Goal: Check status: Check status

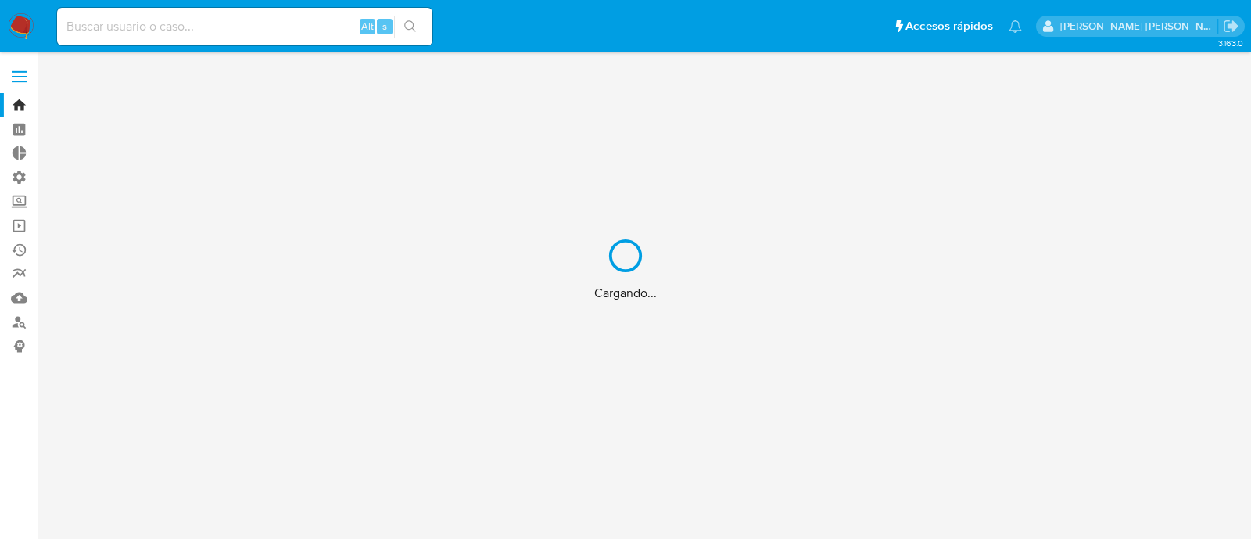
click at [264, 37] on div "Cargando..." at bounding box center [625, 269] width 1251 height 539
click at [295, 23] on div "Cargando..." at bounding box center [625, 269] width 1251 height 539
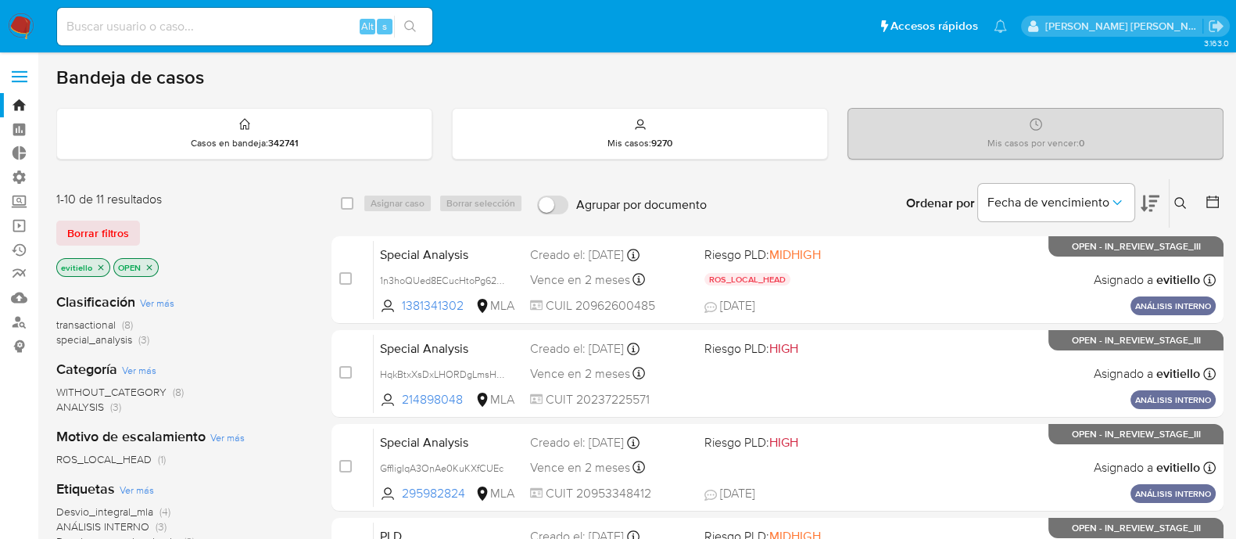
click at [285, 27] on input at bounding box center [244, 26] width 375 height 20
paste input "437374226"
type input "437374226"
click at [405, 30] on icon "search-icon" at bounding box center [410, 26] width 13 height 13
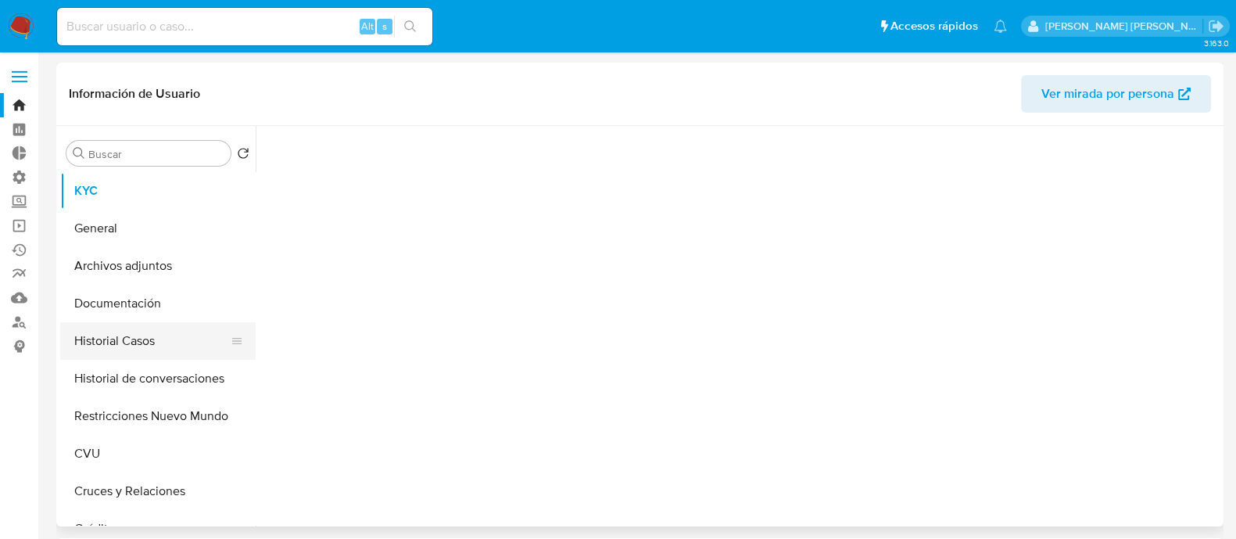
click at [157, 353] on button "Historial Casos" at bounding box center [151, 341] width 183 height 38
select select "10"
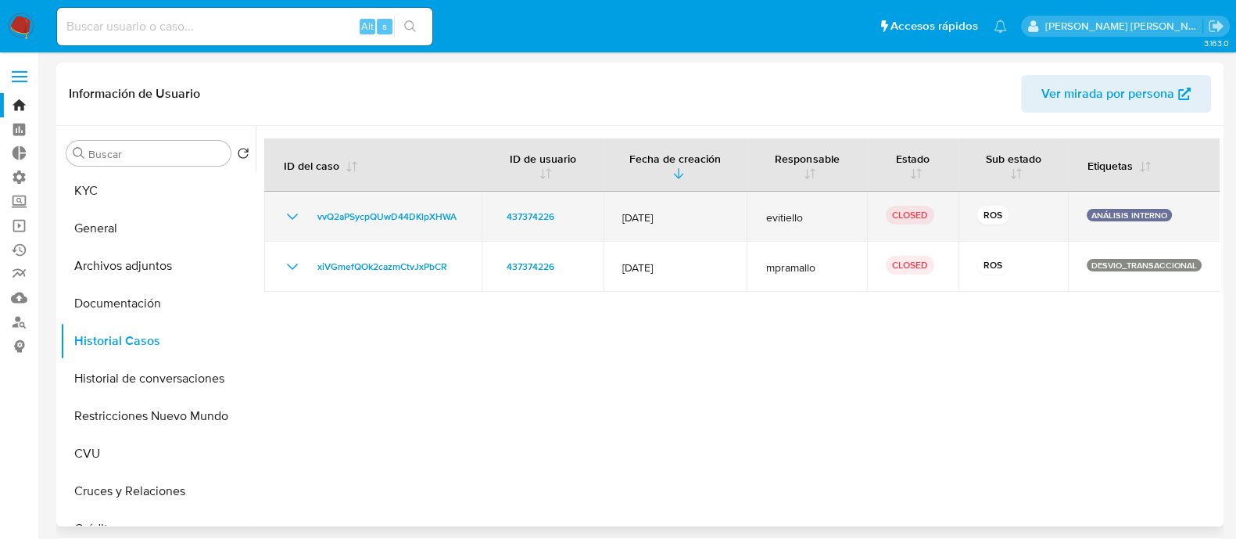
click at [285, 223] on icon "Mostrar/Ocultar" at bounding box center [292, 216] width 19 height 19
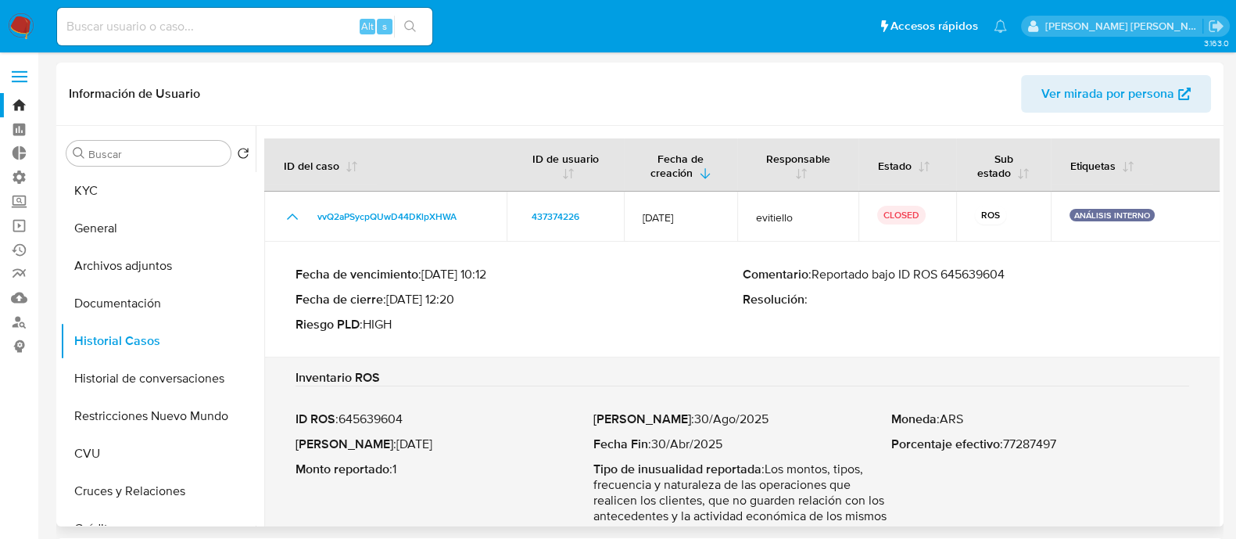
click at [992, 282] on p "Comentario : Reportado bajo ID ROS 645639604" at bounding box center [966, 275] width 447 height 16
click at [991, 282] on p "Comentario : Reportado bajo ID ROS 645639604" at bounding box center [966, 275] width 447 height 16
click at [261, 12] on div "Alt s" at bounding box center [244, 27] width 375 height 38
click at [256, 21] on input at bounding box center [244, 26] width 375 height 20
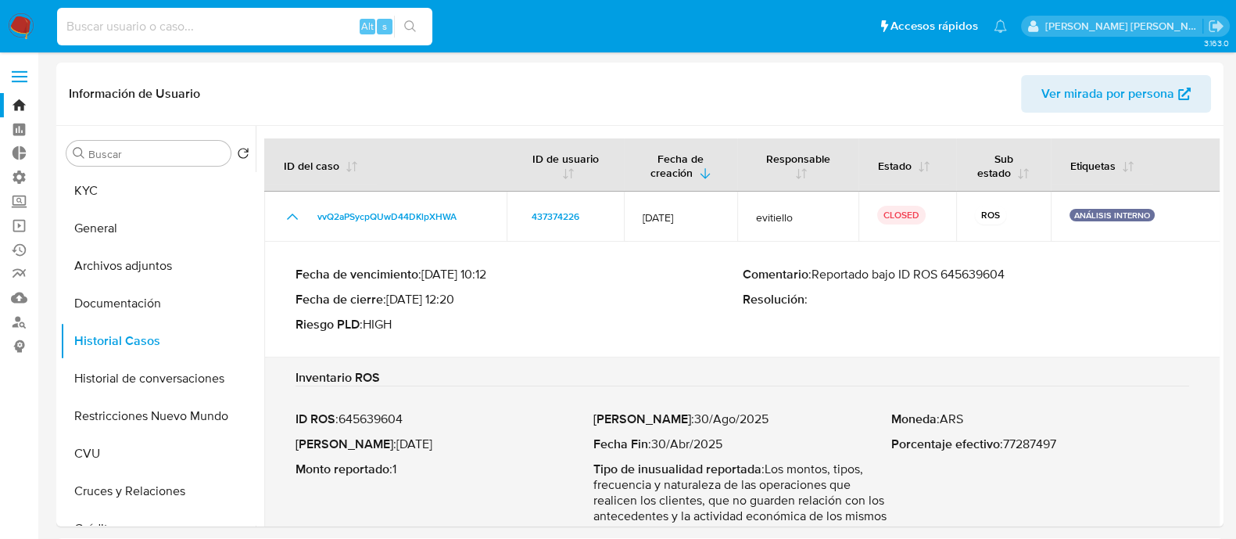
paste input "1417717455"
type input "1417717455"
click at [406, 33] on button "search-icon" at bounding box center [410, 27] width 32 height 22
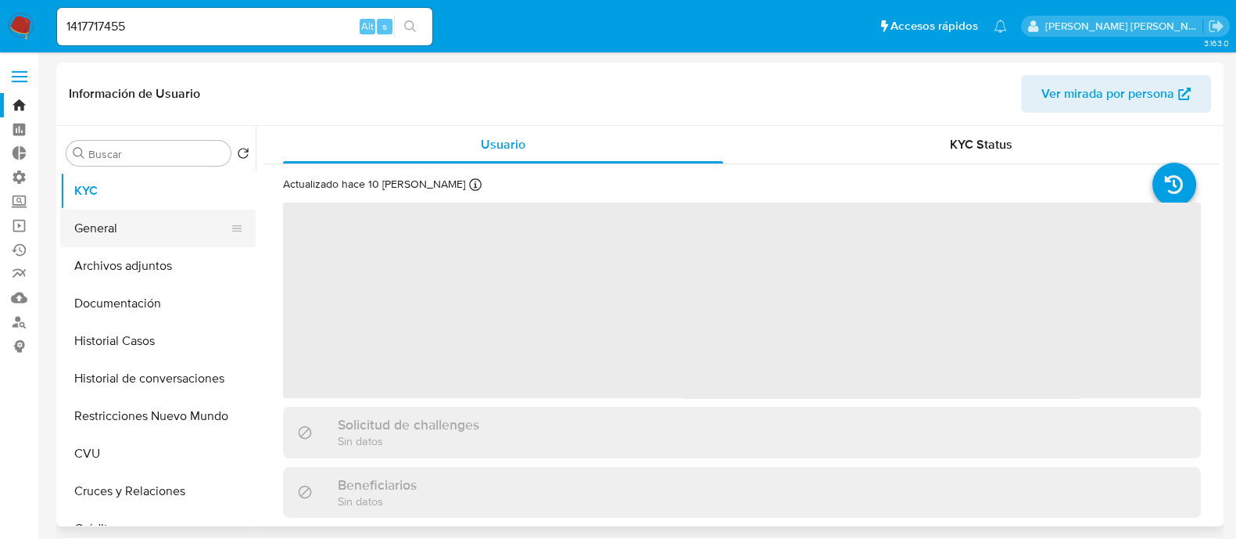
click at [165, 213] on button "General" at bounding box center [151, 228] width 183 height 38
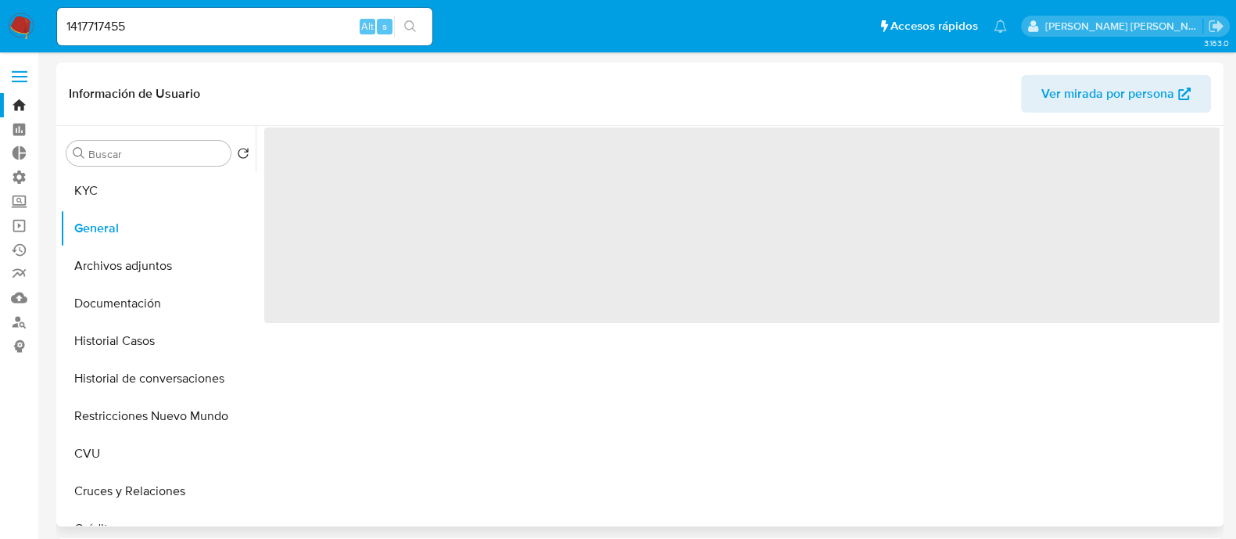
select select "10"
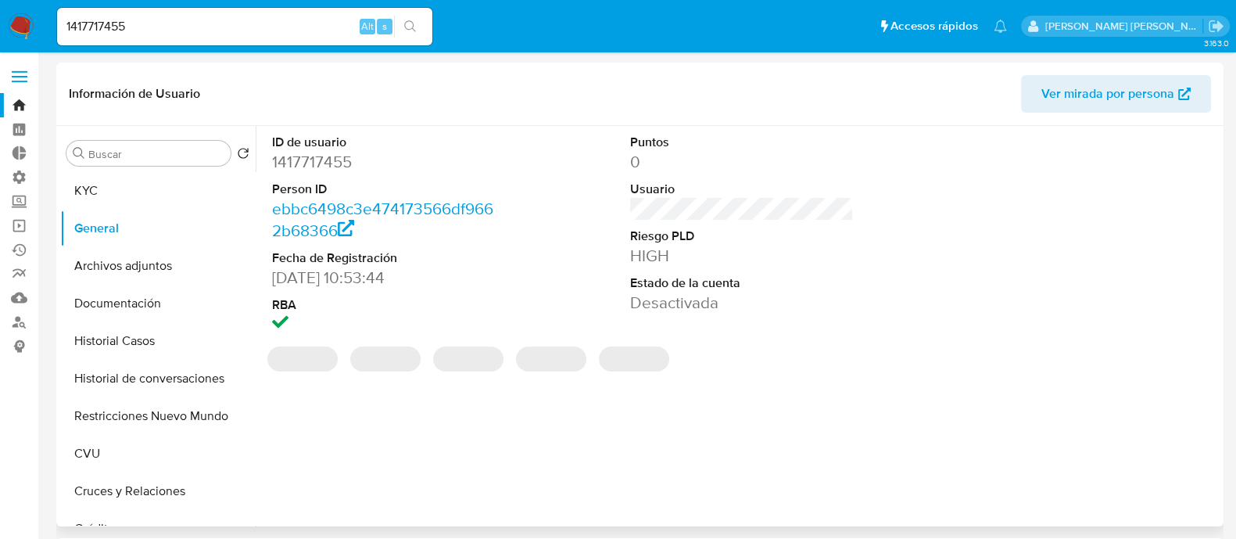
click at [317, 162] on dd "1417717455" at bounding box center [384, 162] width 224 height 22
click at [317, 161] on dd "1417717455" at bounding box center [384, 162] width 224 height 22
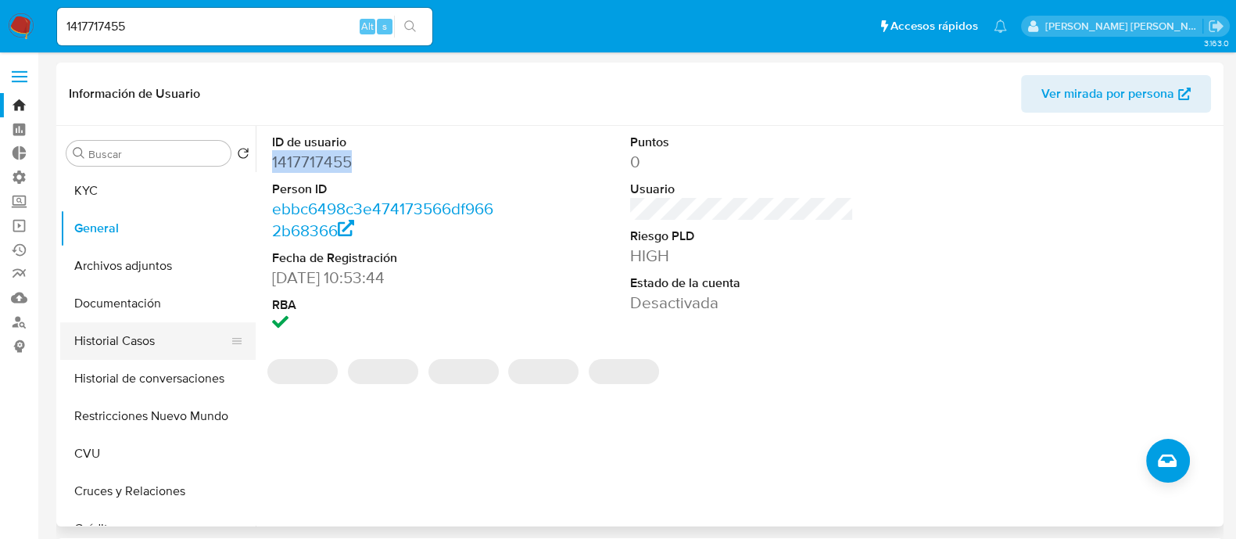
click at [121, 323] on button "Historial Casos" at bounding box center [151, 341] width 183 height 38
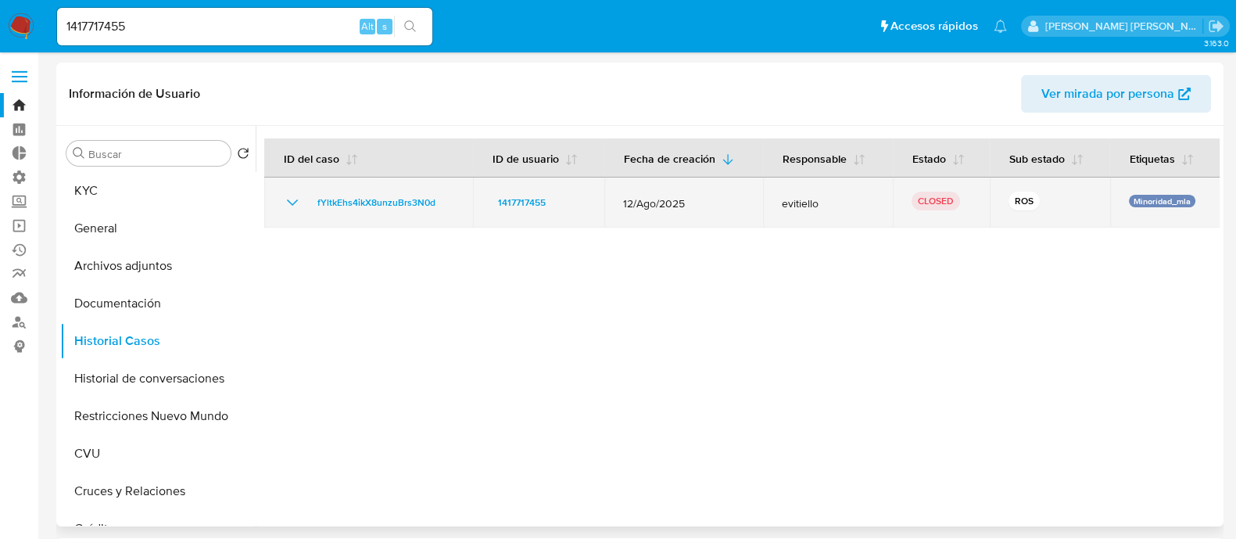
click at [295, 200] on icon "Mostrar/Ocultar" at bounding box center [292, 202] width 19 height 19
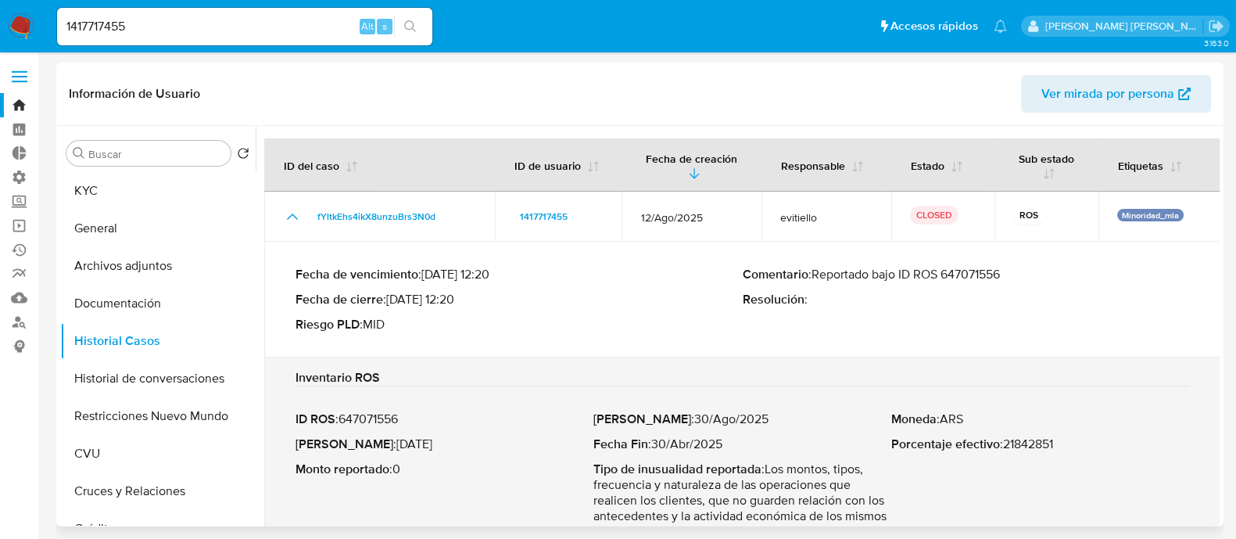
click at [974, 285] on div "Comentario : Reportado bajo ID ROS 647071556 Resolución :" at bounding box center [966, 300] width 447 height 66
click at [972, 273] on p "Comentario : Reportado bajo ID ROS 647071556" at bounding box center [966, 275] width 447 height 16
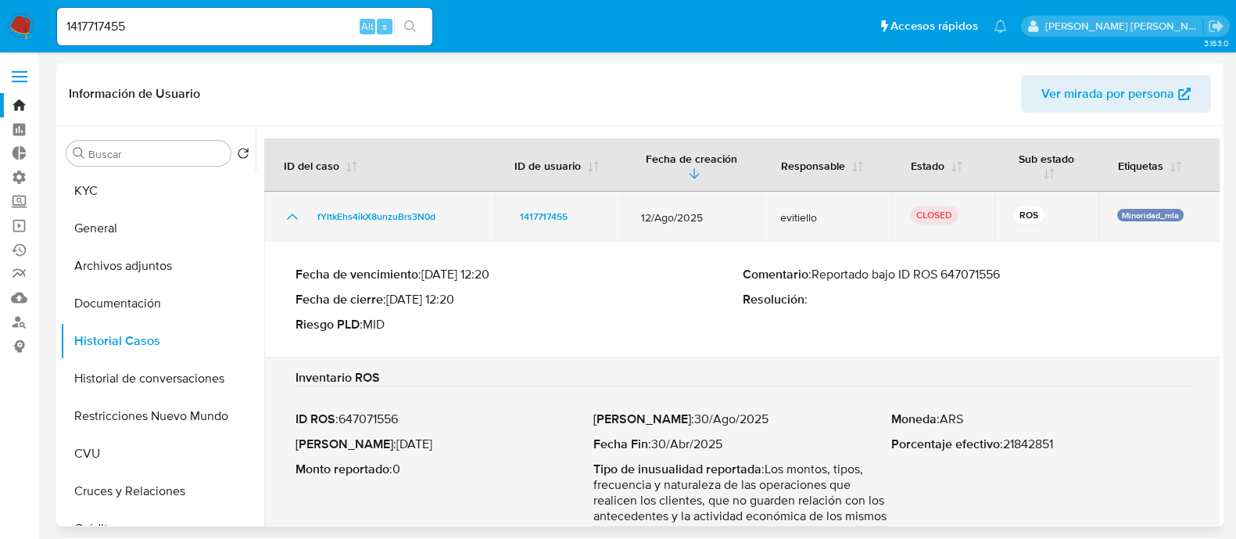
drag, startPoint x: 457, startPoint y: 213, endPoint x: 305, endPoint y: 222, distance: 152.7
click at [305, 222] on div "fYltkEhs4ikX8unzuBrs3N0d" at bounding box center [379, 216] width 193 height 19
